Goal: Complete application form

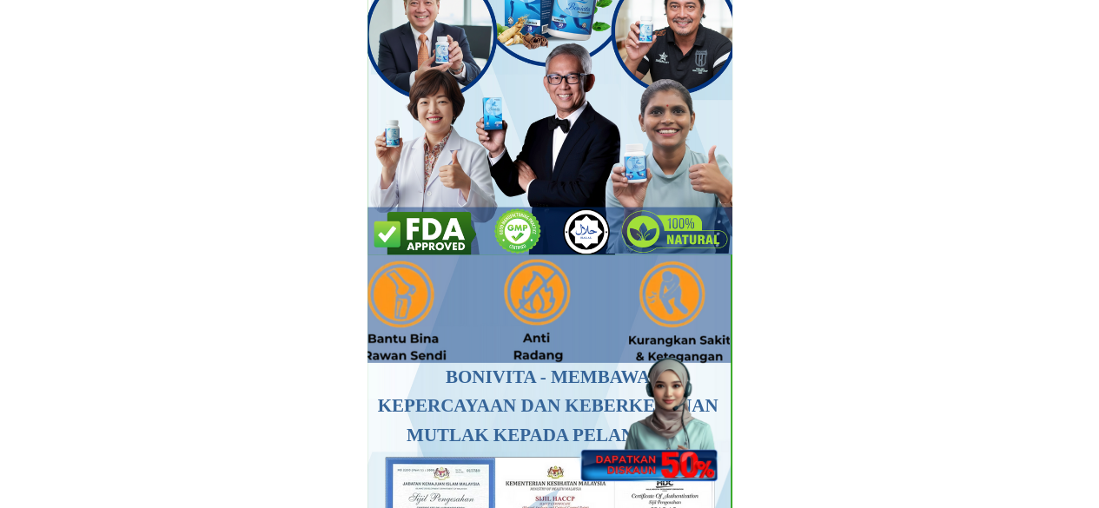
click at [673, 447] on div at bounding box center [647, 407] width 154 height 149
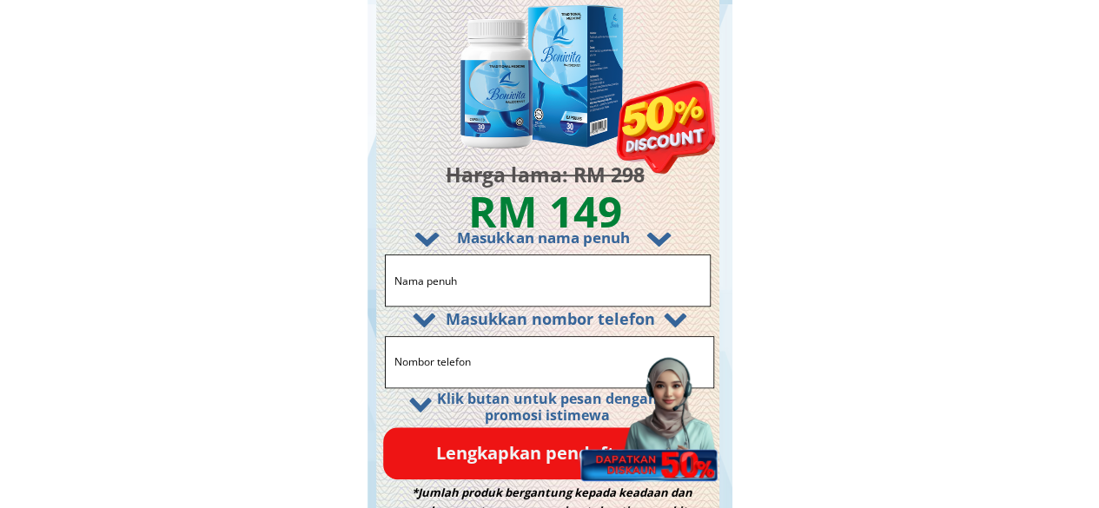
scroll to position [10427, 0]
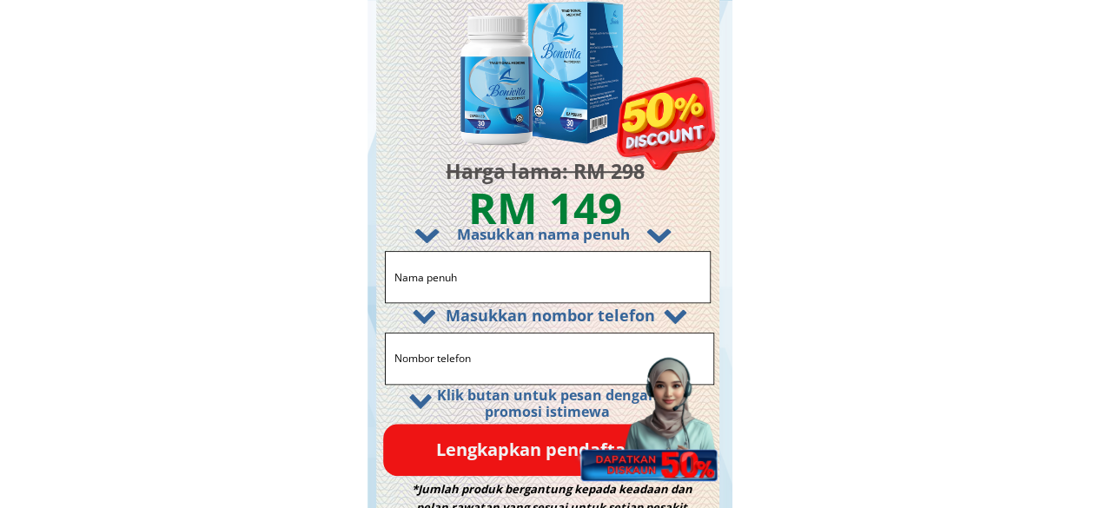
click at [501, 275] on input "text" at bounding box center [547, 277] width 315 height 50
paste input "0173581579"
type input "0173581579"
click at [428, 276] on input "0173581579" at bounding box center [547, 277] width 315 height 50
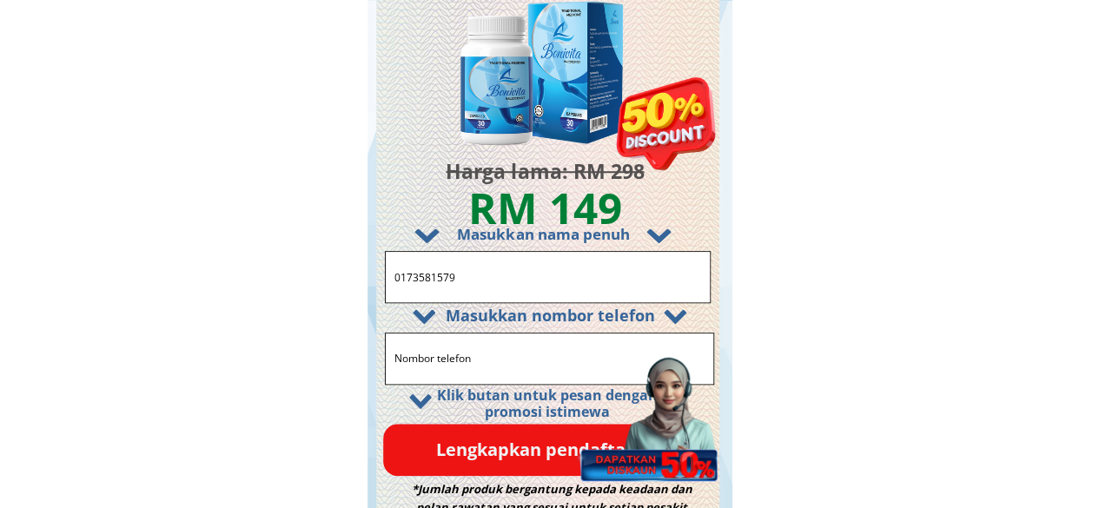
click at [428, 276] on input "0173581579" at bounding box center [547, 277] width 315 height 50
click at [468, 348] on input "tel" at bounding box center [549, 359] width 319 height 50
paste input "0173581579"
type input "0173581579"
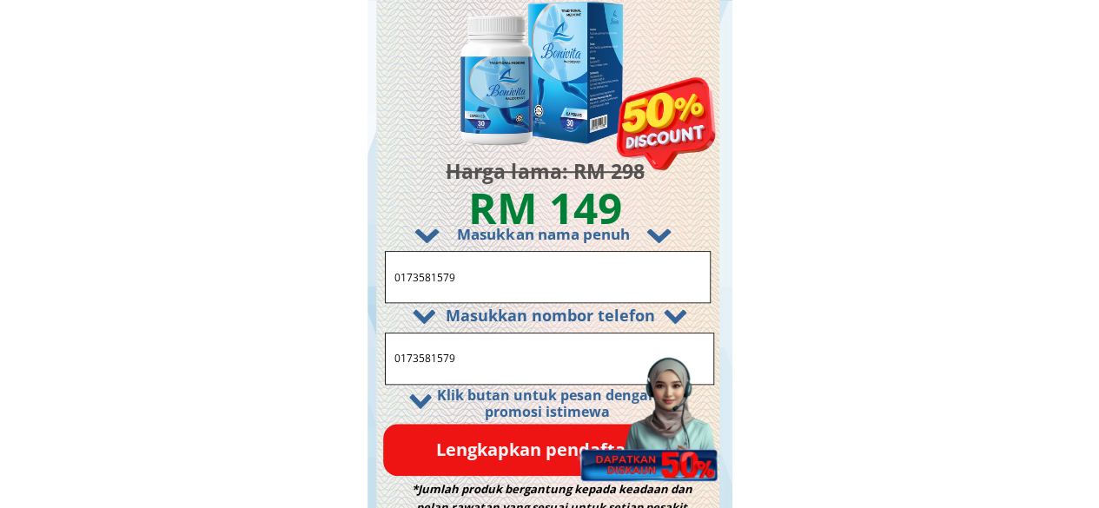
click at [491, 275] on input "0173581579" at bounding box center [547, 277] width 315 height 50
paste input "Rosnita Ita"
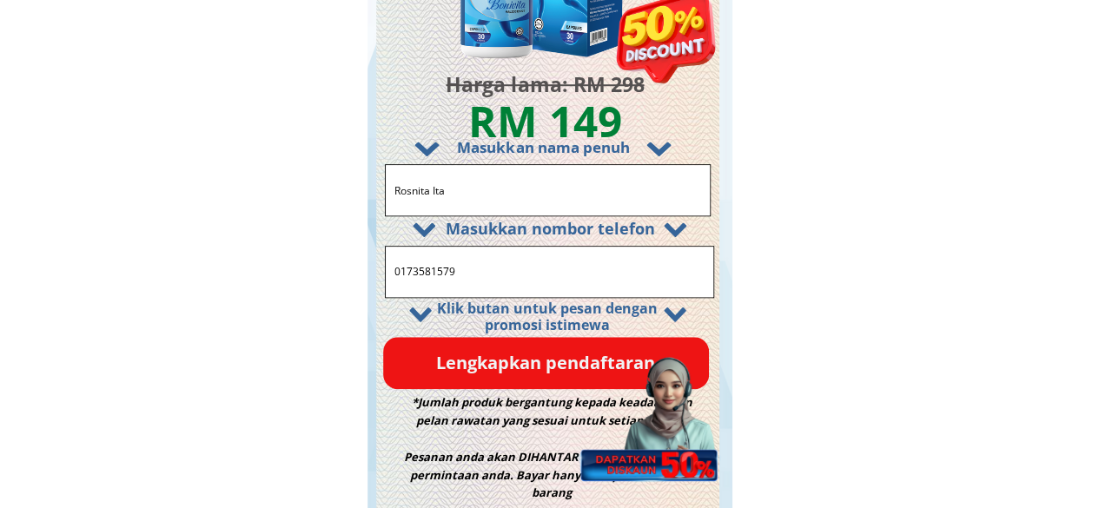
type input "Rosnita Ita"
click at [577, 364] on div at bounding box center [647, 407] width 154 height 149
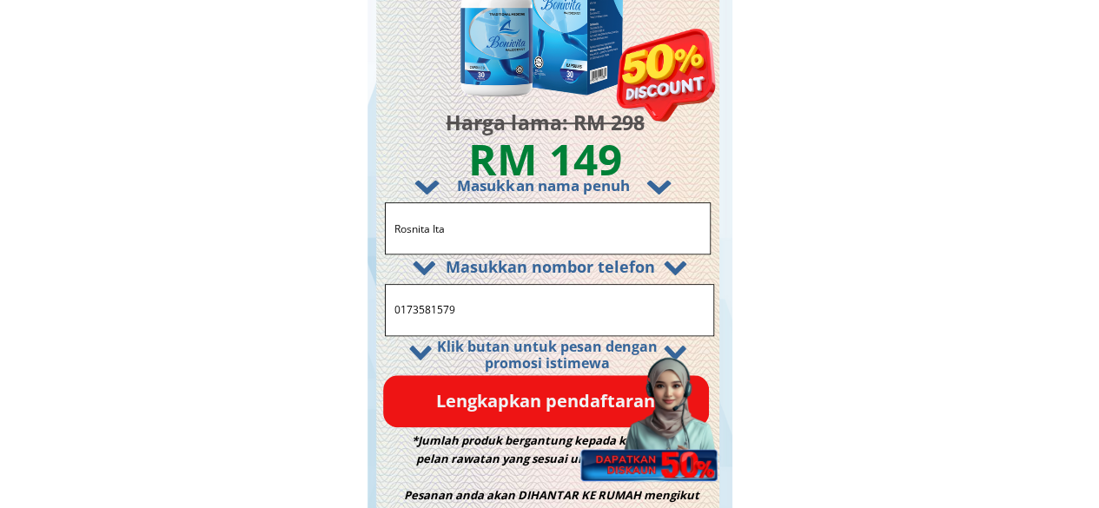
scroll to position [10514, 0]
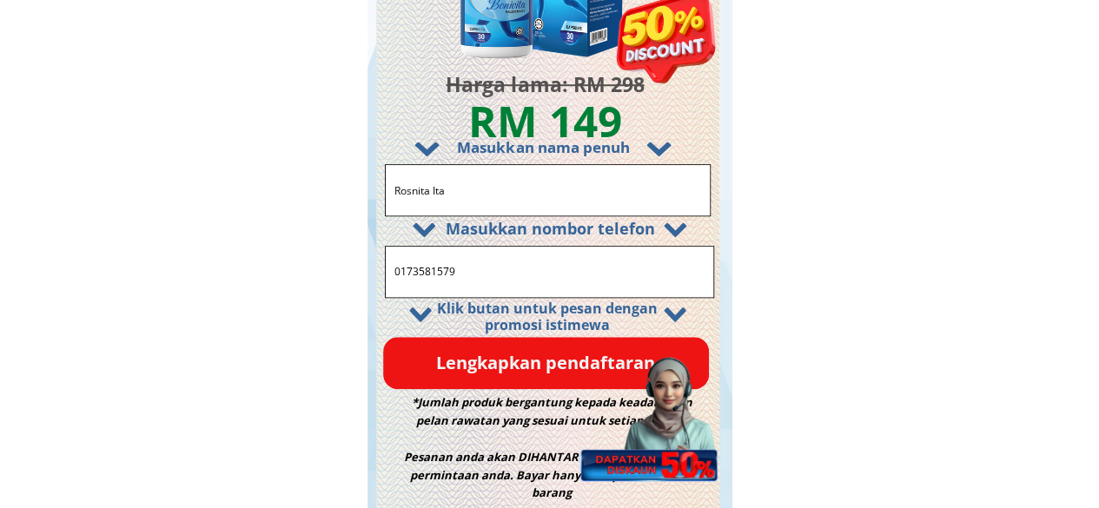
click at [501, 362] on p "Lengkapkan pendaftaran" at bounding box center [546, 363] width 326 height 52
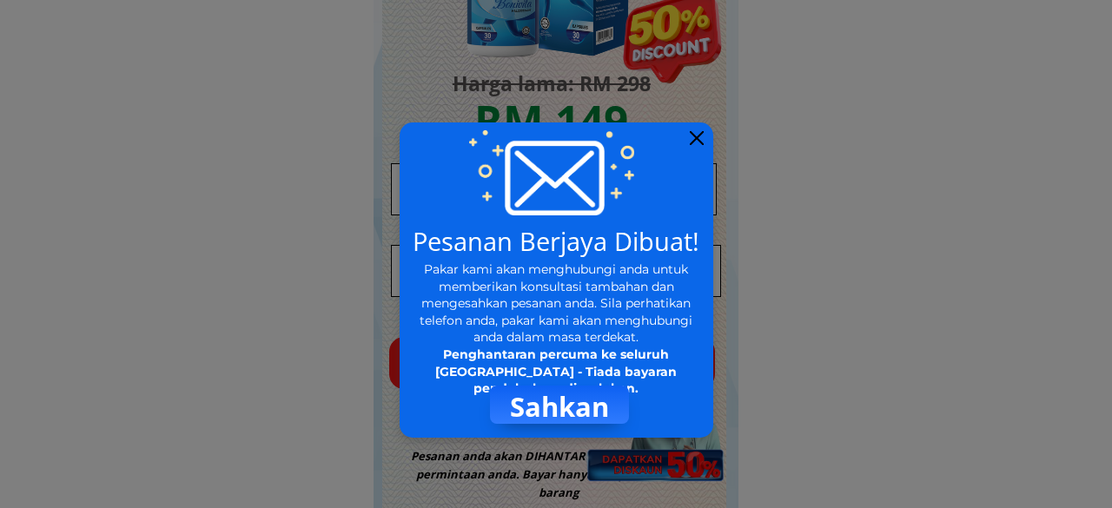
click at [704, 142] on div at bounding box center [557, 280] width 314 height 315
click at [699, 143] on div at bounding box center [697, 138] width 14 height 14
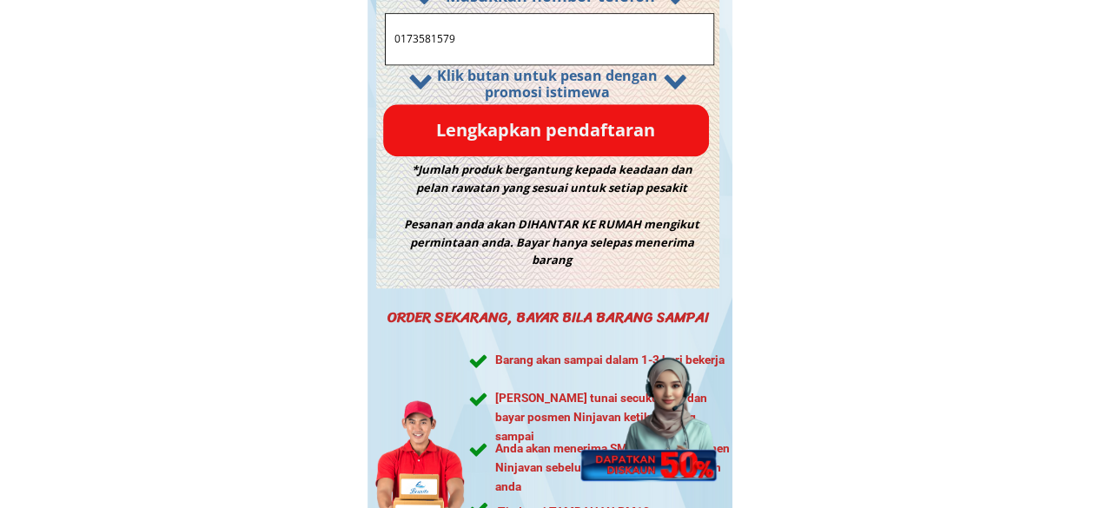
scroll to position [10949, 0]
